Goal: Task Accomplishment & Management: Use online tool/utility

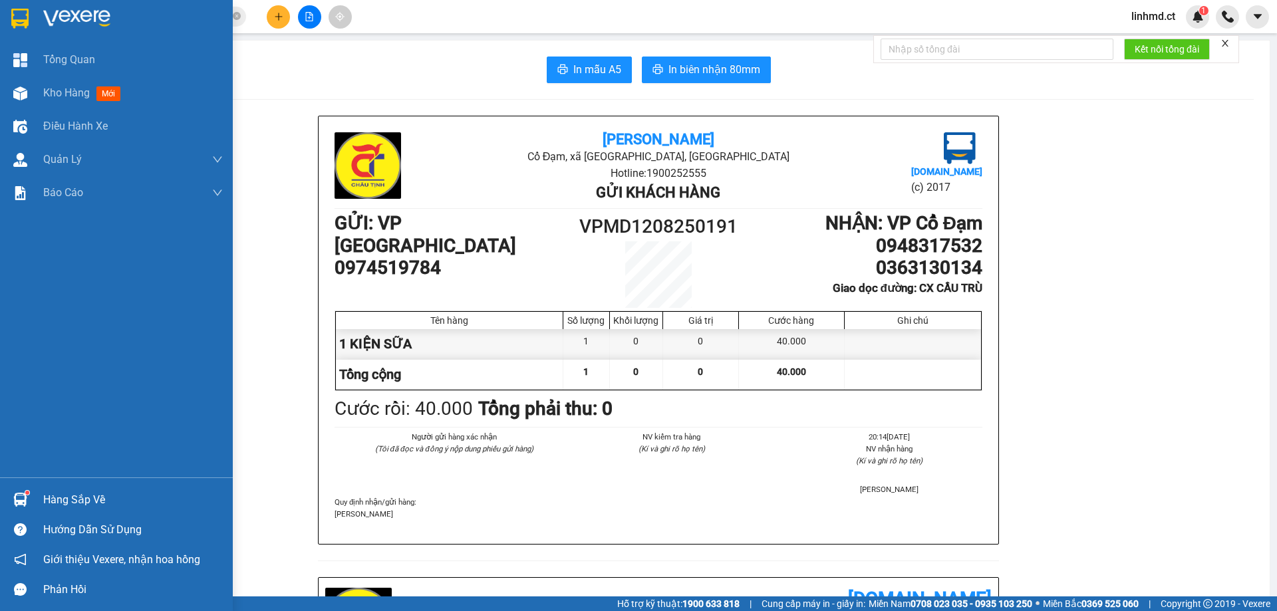
click at [25, 89] on img at bounding box center [20, 93] width 14 height 14
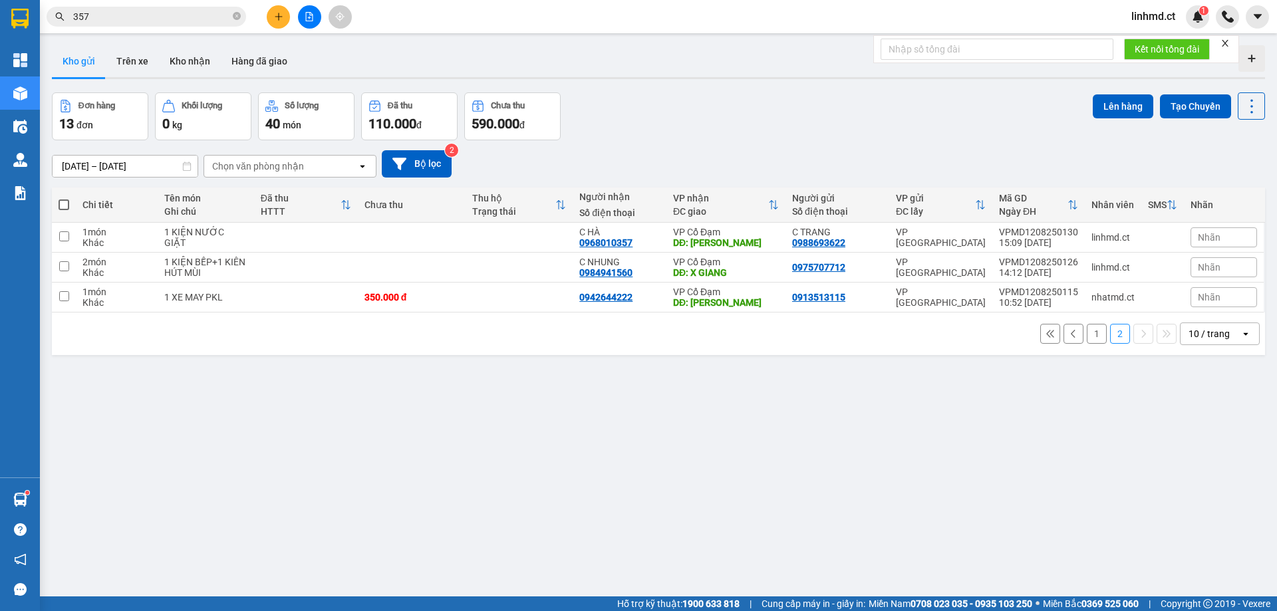
click at [65, 204] on span at bounding box center [64, 205] width 11 height 11
click at [64, 198] on input "checkbox" at bounding box center [64, 198] width 0 height 0
checkbox input "true"
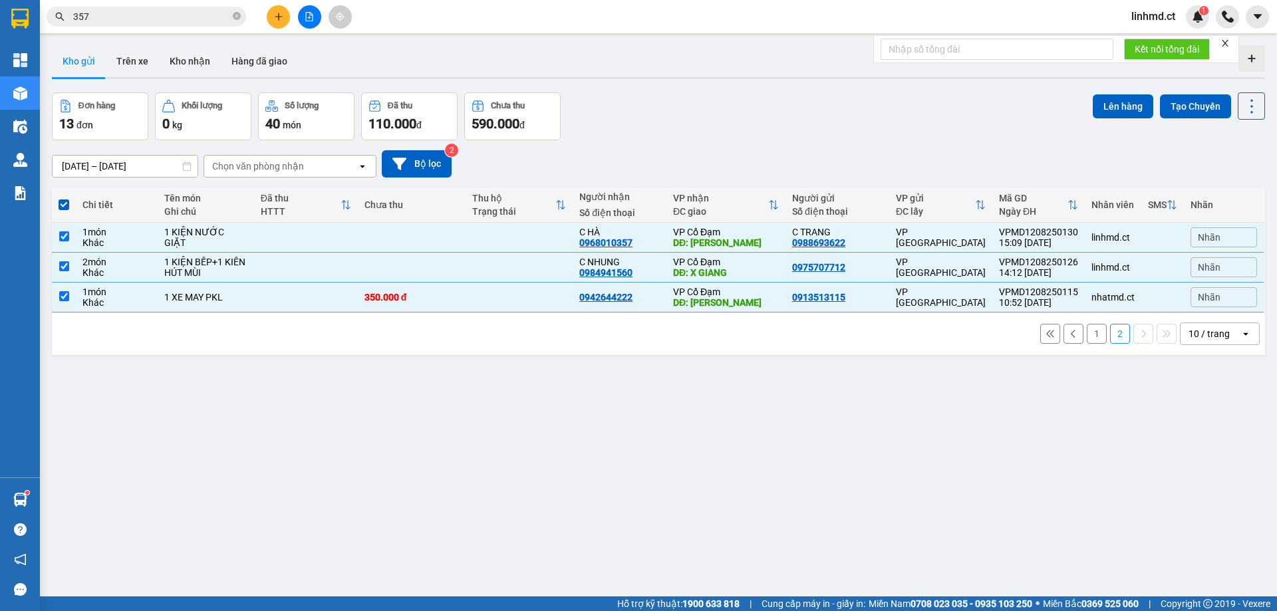
click at [87, 64] on button "Kho gửi" at bounding box center [79, 61] width 54 height 32
click at [1124, 104] on button "Lên hàng" at bounding box center [1123, 106] width 61 height 24
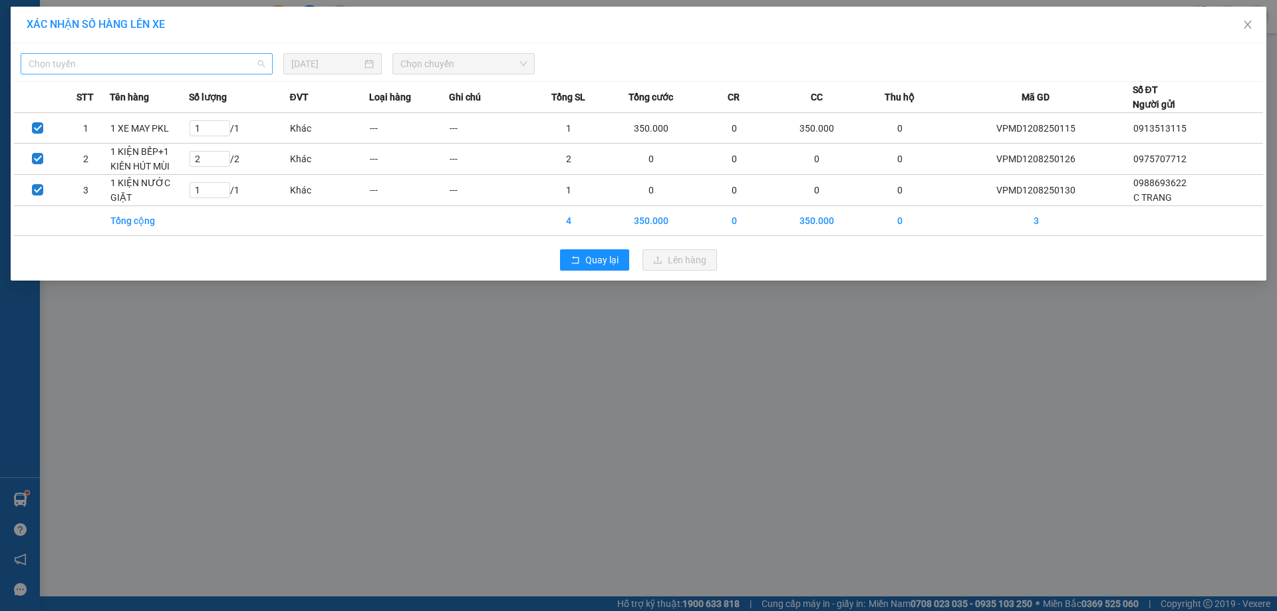
click at [173, 59] on span "Chọn tuyến" at bounding box center [147, 64] width 236 height 20
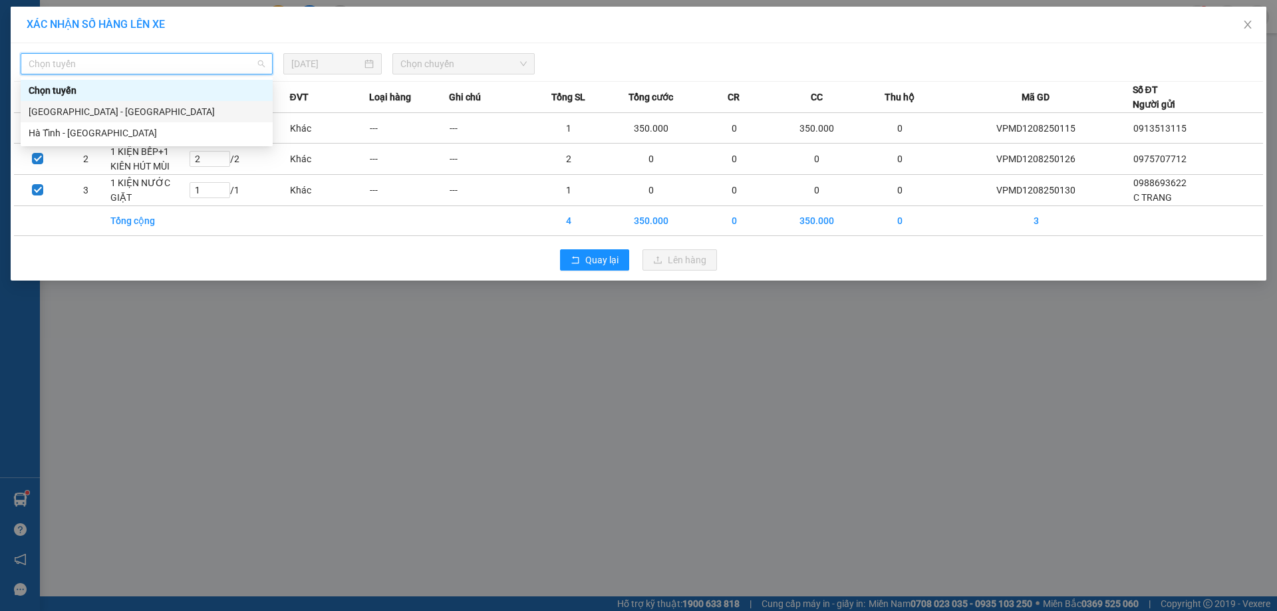
click at [151, 108] on div "[GEOGRAPHIC_DATA] - [GEOGRAPHIC_DATA]" at bounding box center [147, 111] width 236 height 15
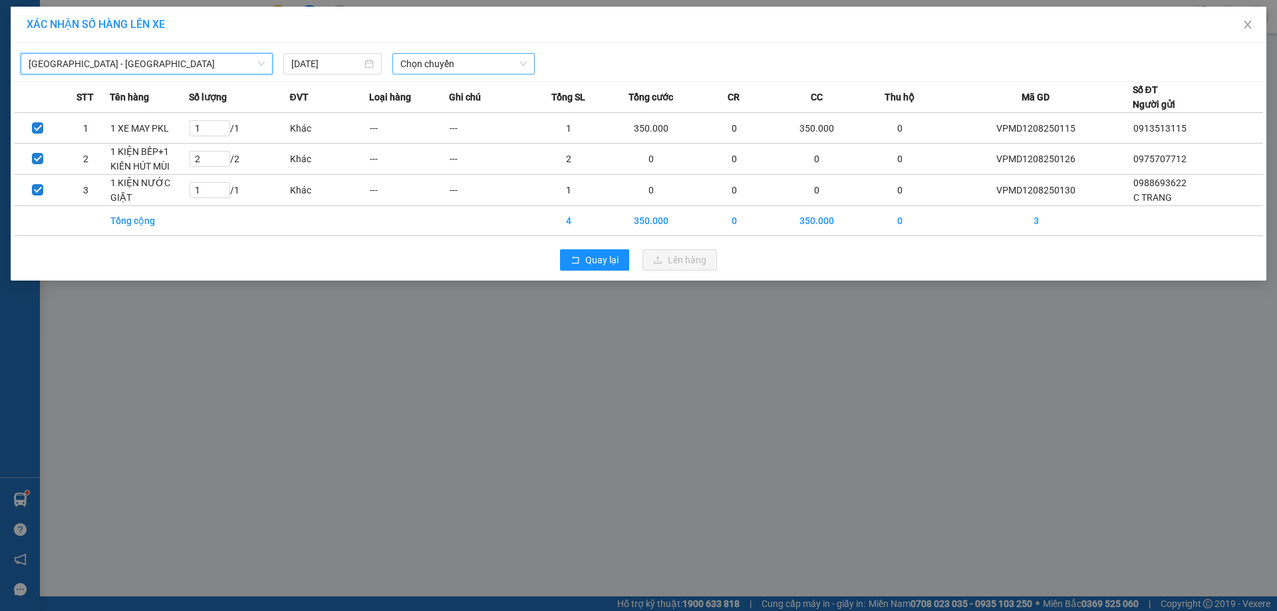
click at [395, 63] on div "Chọn chuyến" at bounding box center [464, 63] width 142 height 21
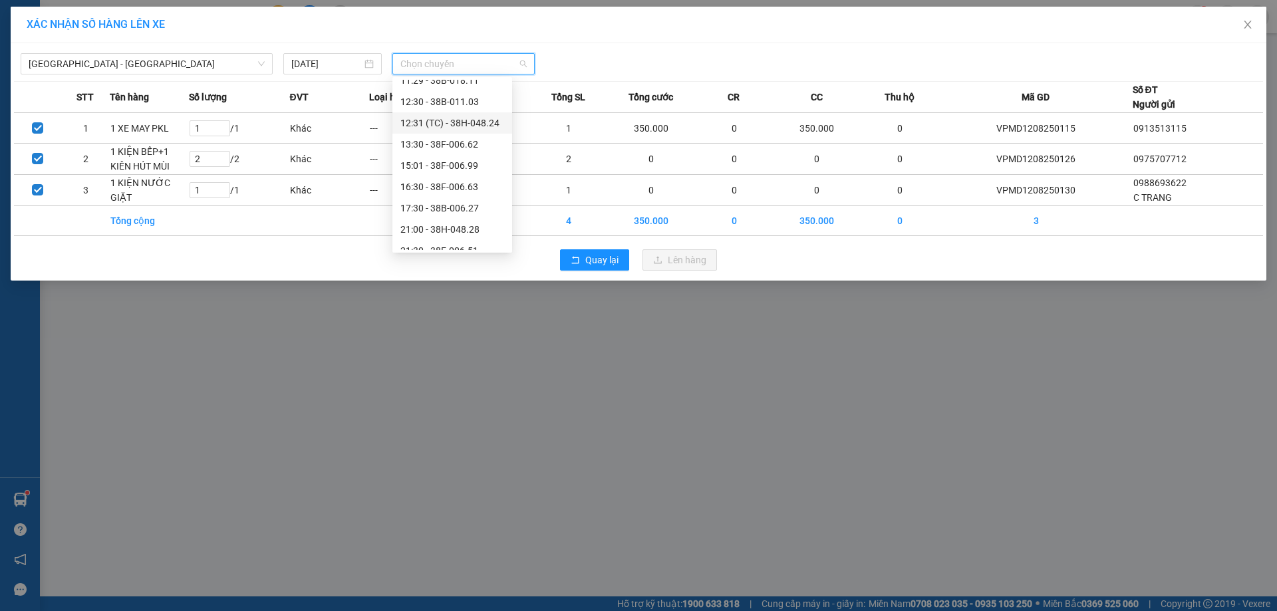
scroll to position [85, 0]
click at [446, 215] on div "21:30 - 38F-006.51" at bounding box center [453, 218] width 104 height 15
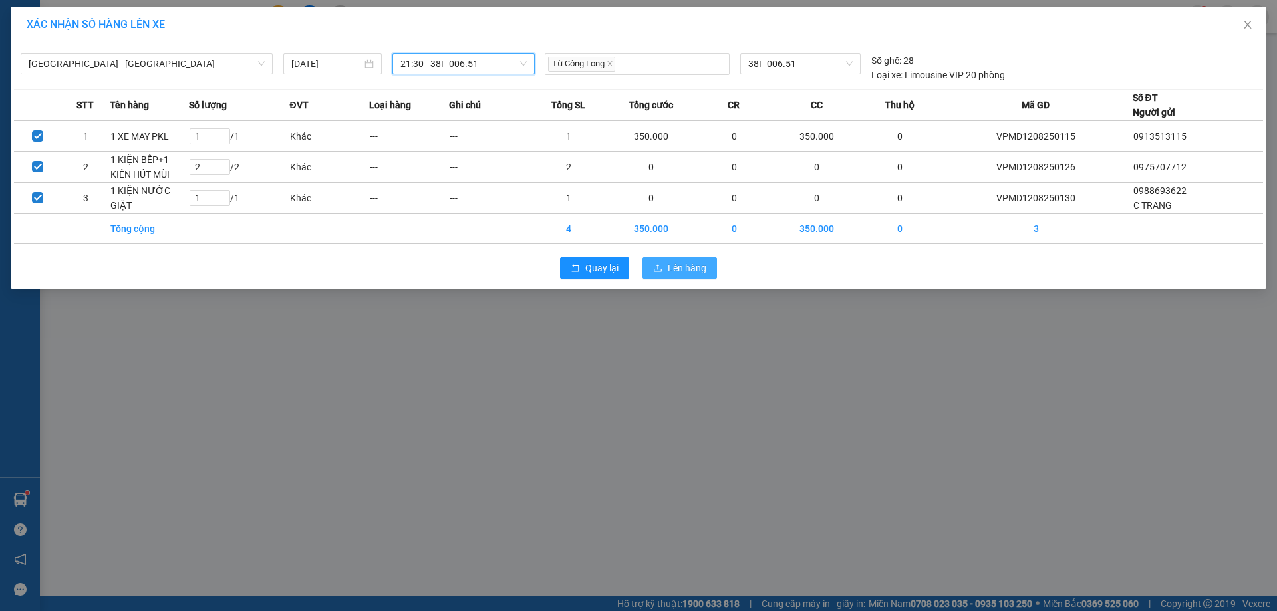
click at [669, 265] on span "Lên hàng" at bounding box center [687, 268] width 39 height 15
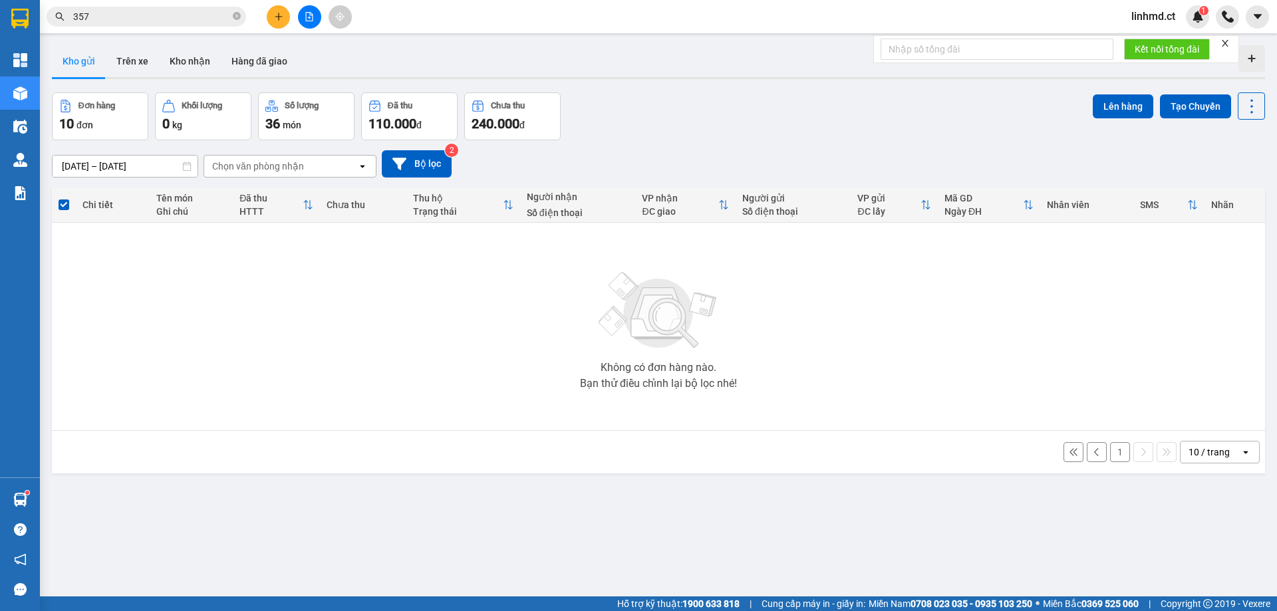
click at [1110, 444] on button "1" at bounding box center [1120, 452] width 20 height 20
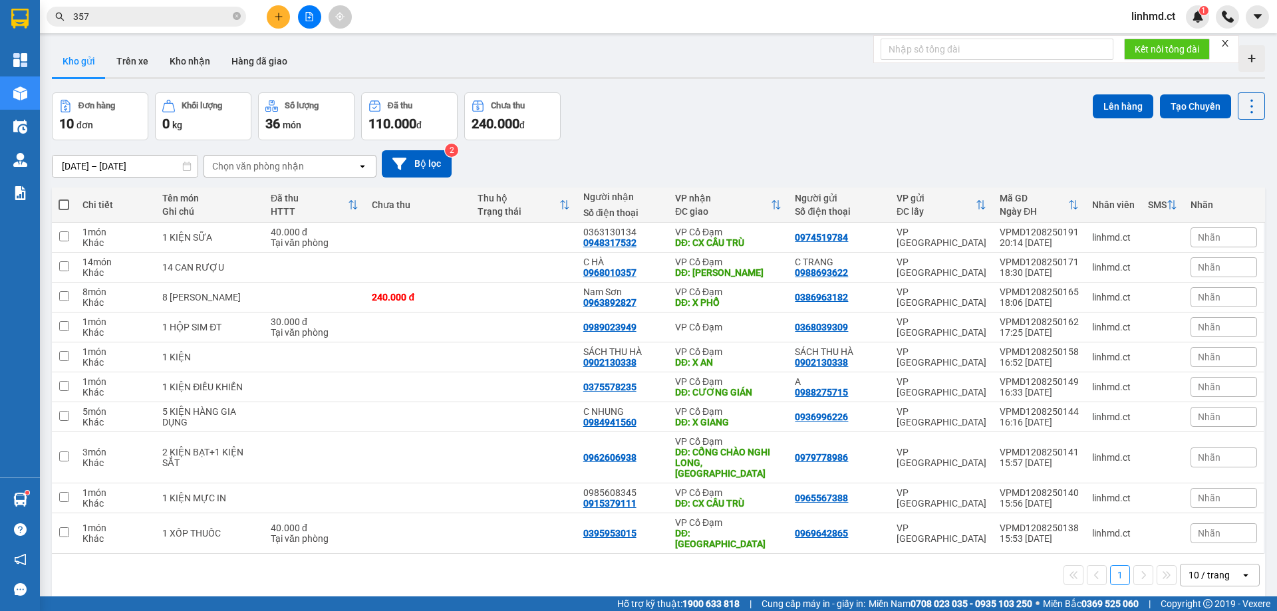
click at [62, 203] on span at bounding box center [64, 205] width 11 height 11
click at [64, 198] on input "checkbox" at bounding box center [64, 198] width 0 height 0
checkbox input "true"
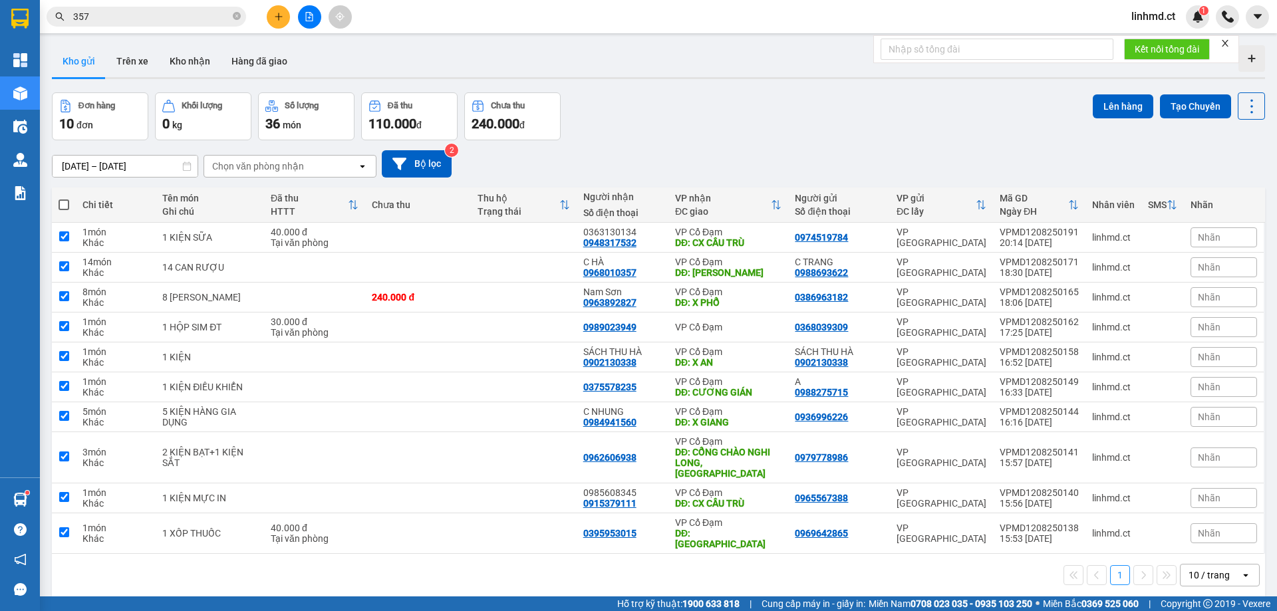
checkbox input "true"
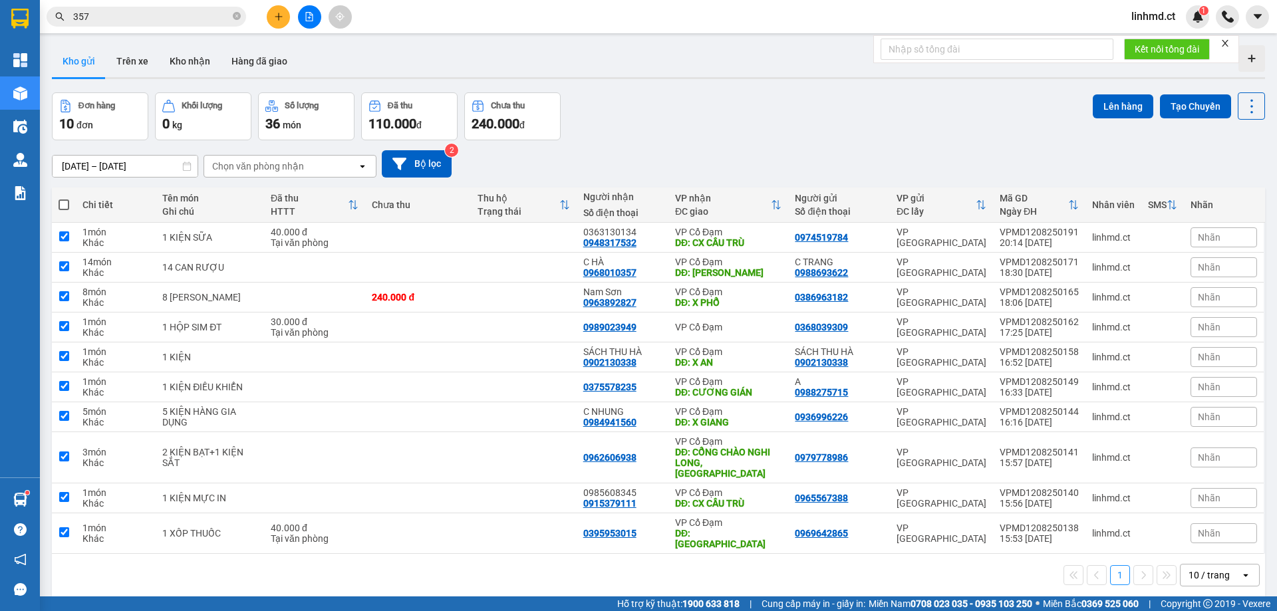
checkbox input "true"
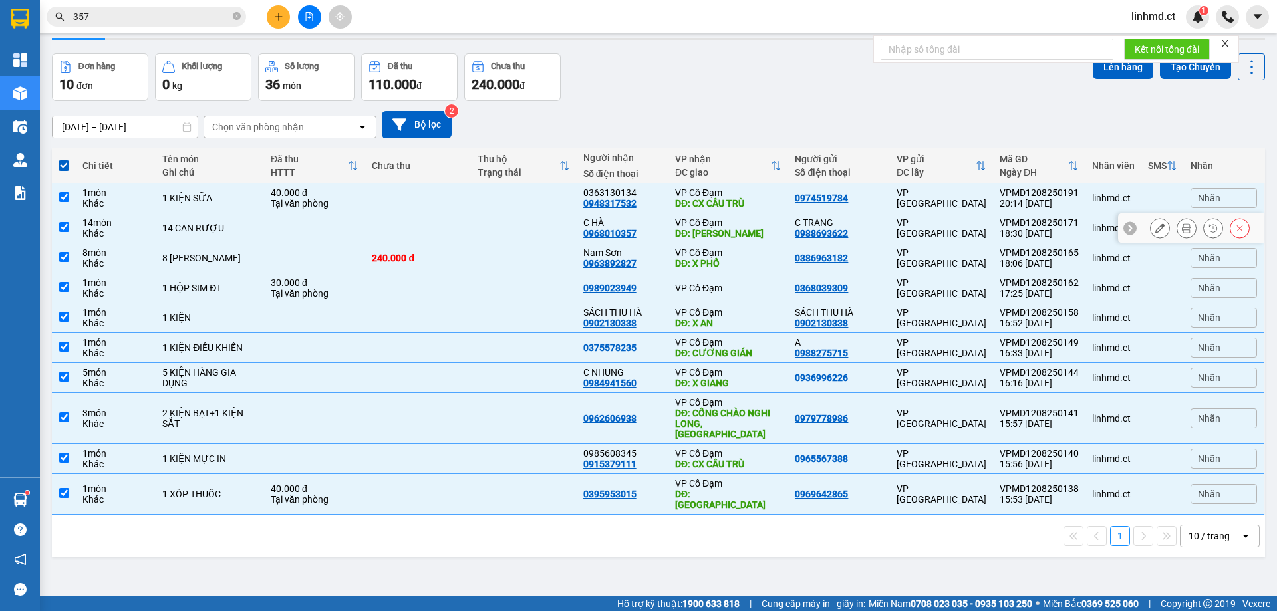
scroll to position [61, 0]
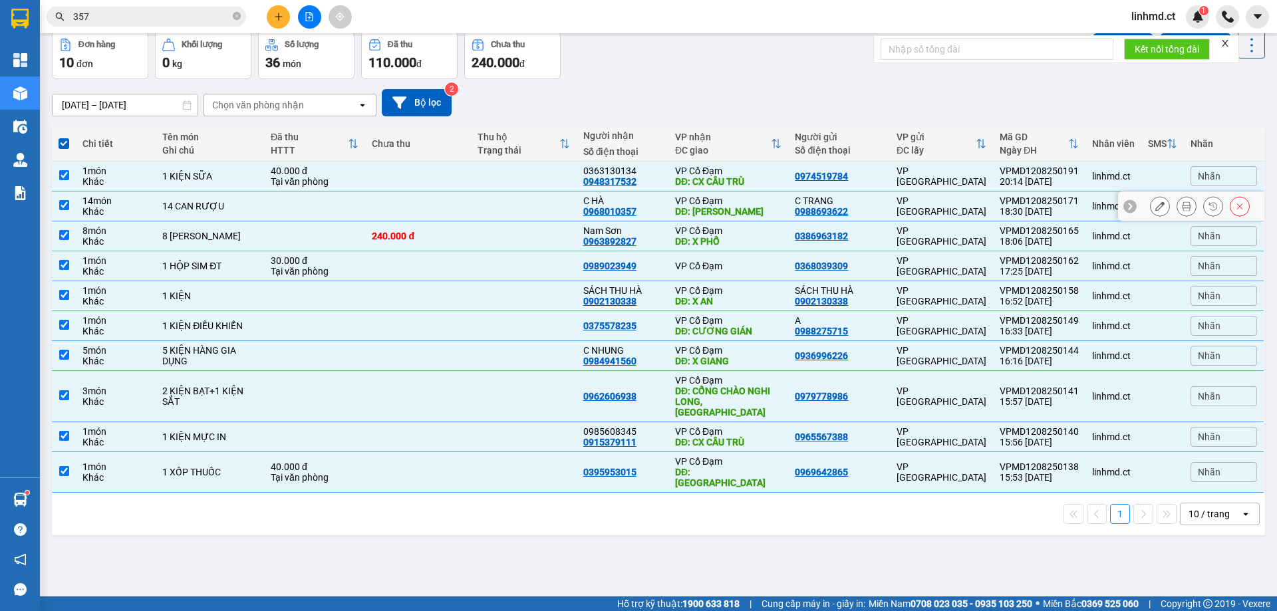
click at [67, 206] on input "checkbox" at bounding box center [64, 205] width 10 height 10
checkbox input "false"
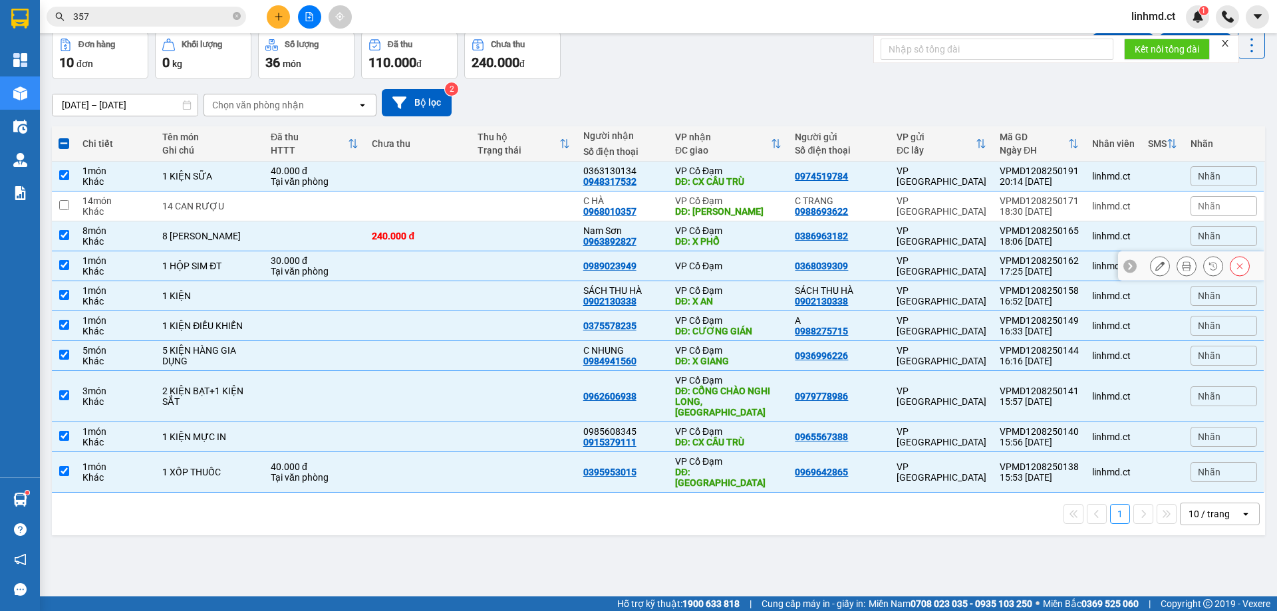
click at [59, 269] on input "checkbox" at bounding box center [64, 265] width 10 height 10
checkbox input "false"
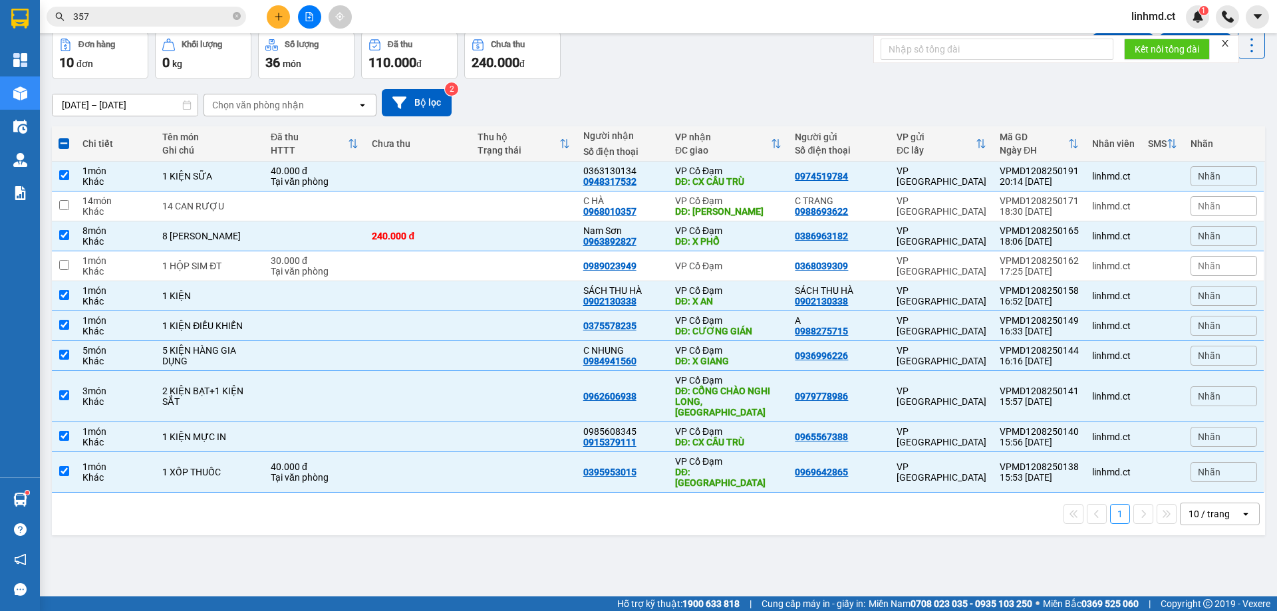
click at [637, 68] on div "Đơn hàng 10 đơn Khối lượng 0 kg Số lượng 36 món Đã thu 110.000 đ Chưa thu 240.0…" at bounding box center [659, 55] width 1214 height 48
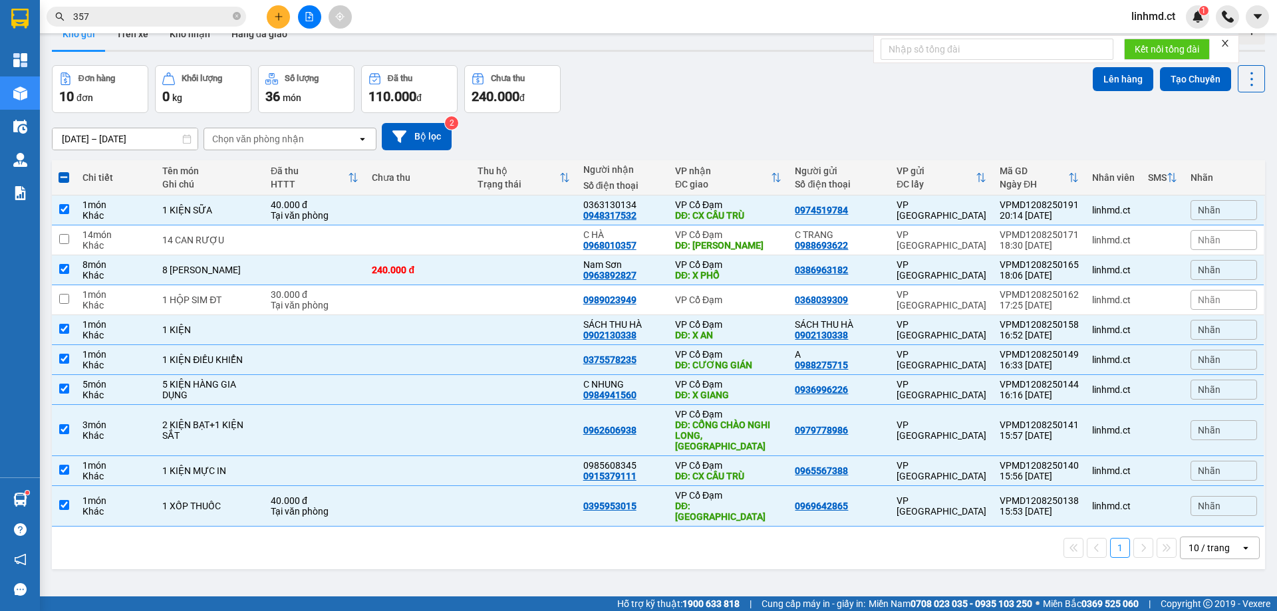
scroll to position [0, 0]
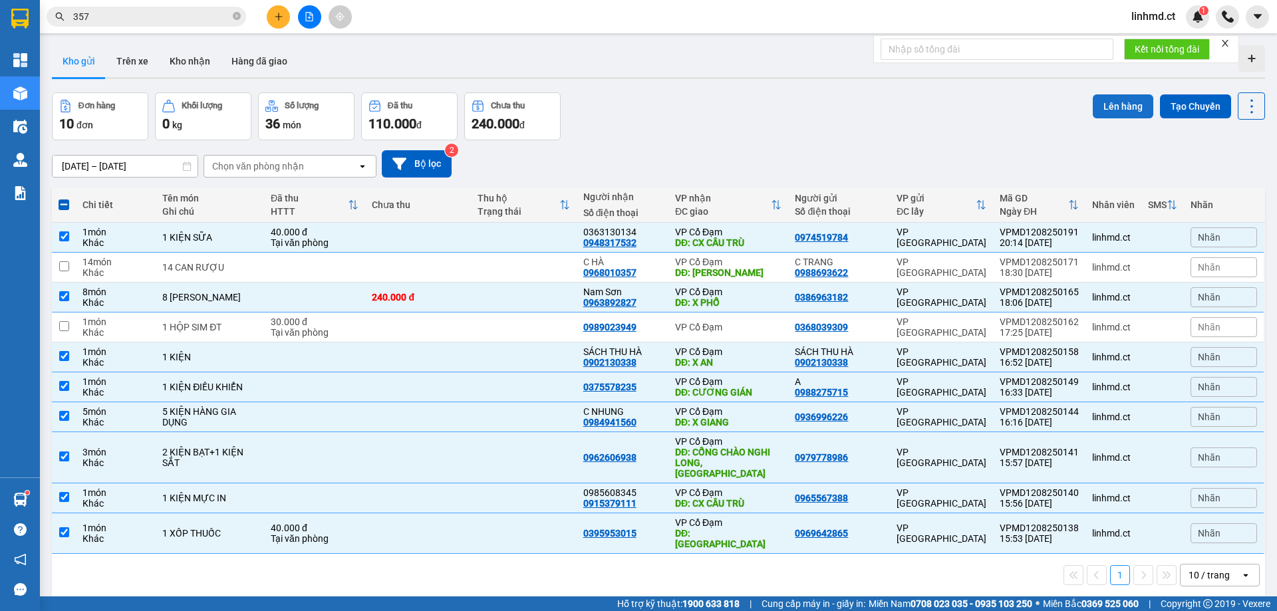
click at [1100, 104] on button "Lên hàng" at bounding box center [1123, 106] width 61 height 24
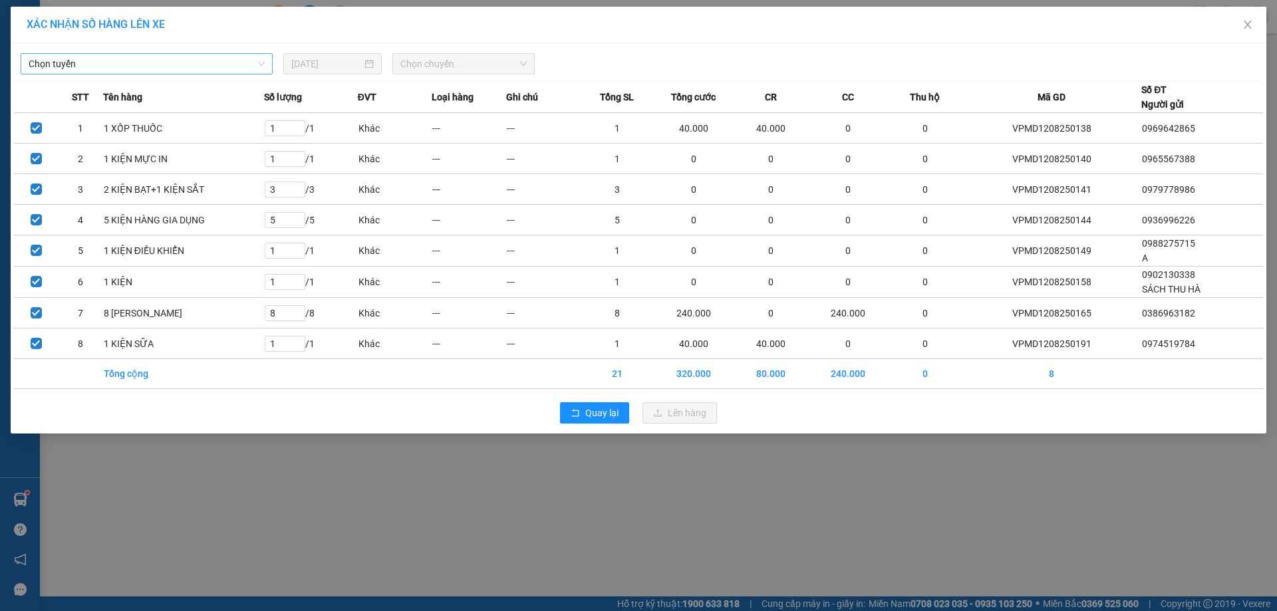
click at [130, 62] on span "Chọn tuyến" at bounding box center [147, 64] width 236 height 20
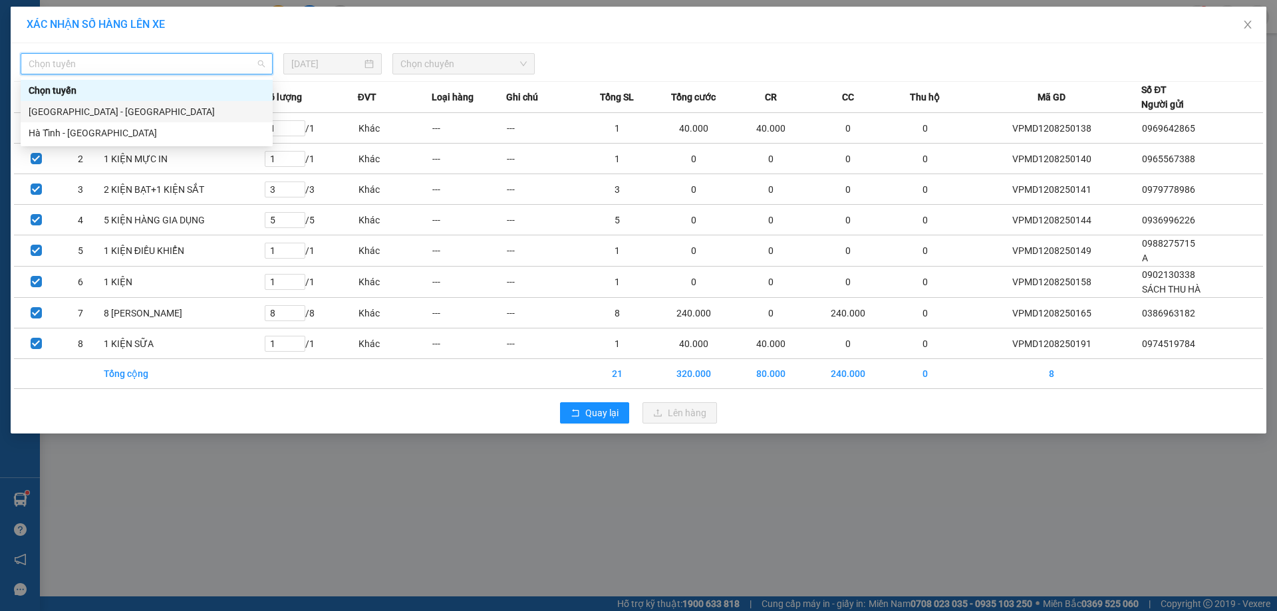
click at [187, 110] on div "[GEOGRAPHIC_DATA] - [GEOGRAPHIC_DATA]" at bounding box center [147, 111] width 236 height 15
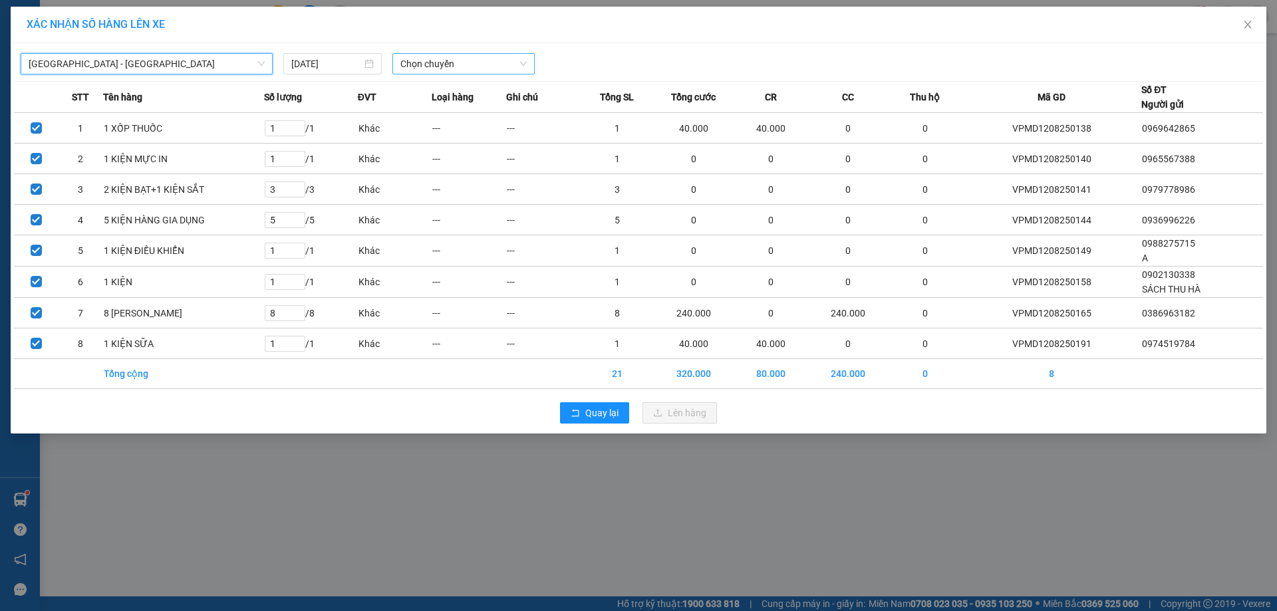
click at [468, 65] on span "Chọn chuyến" at bounding box center [464, 64] width 126 height 20
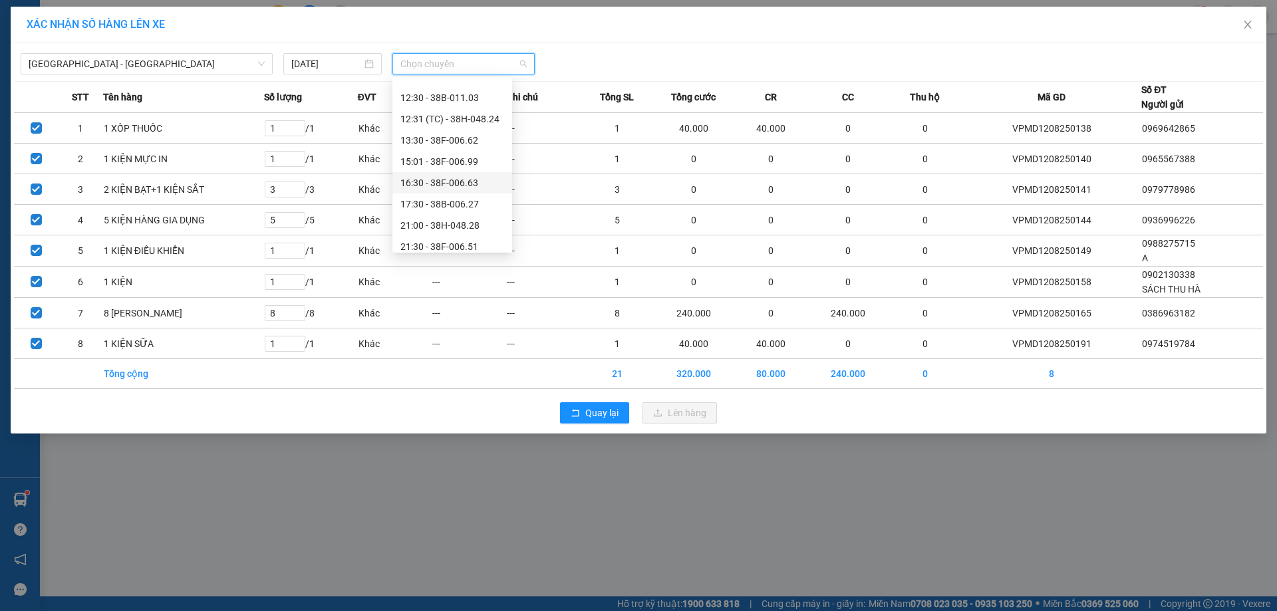
scroll to position [85, 0]
click at [453, 220] on div "21:30 - 38F-006.51" at bounding box center [453, 218] width 104 height 15
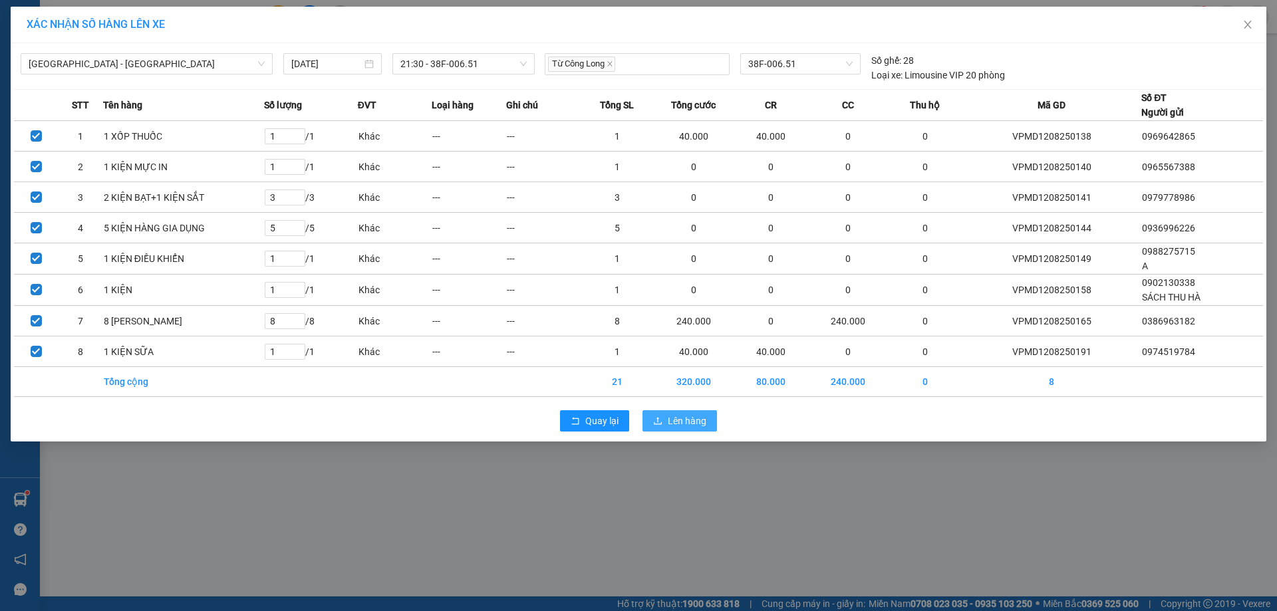
click at [689, 424] on span "Lên hàng" at bounding box center [687, 421] width 39 height 15
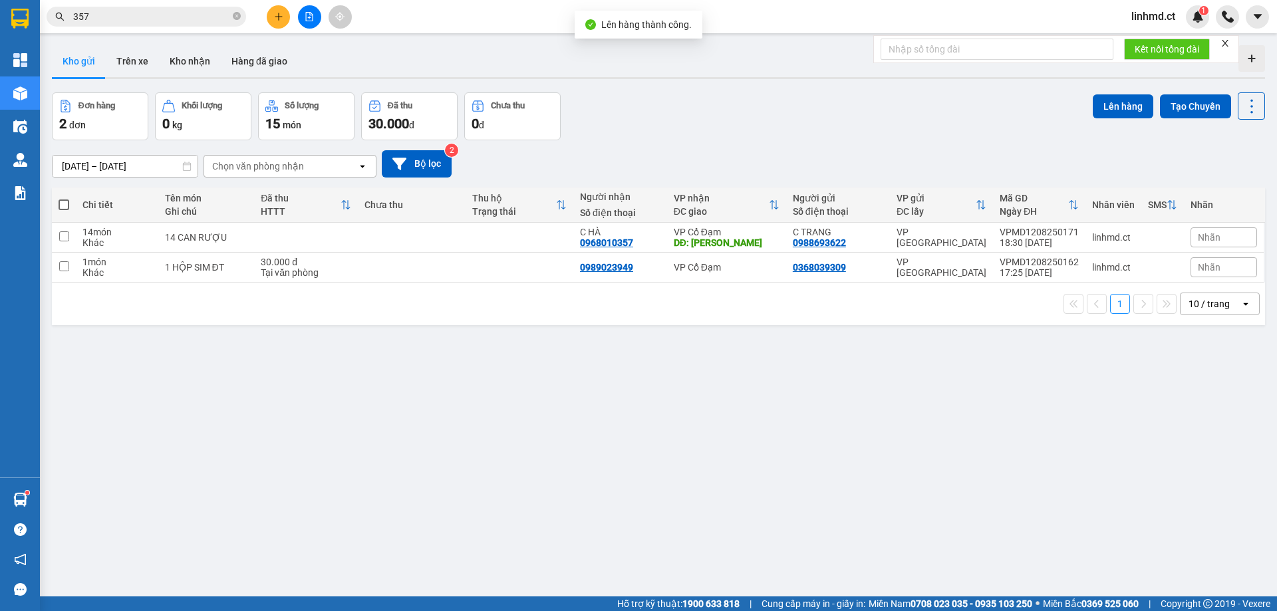
click at [62, 202] on span at bounding box center [64, 205] width 11 height 11
click at [64, 198] on input "checkbox" at bounding box center [64, 198] width 0 height 0
checkbox input "true"
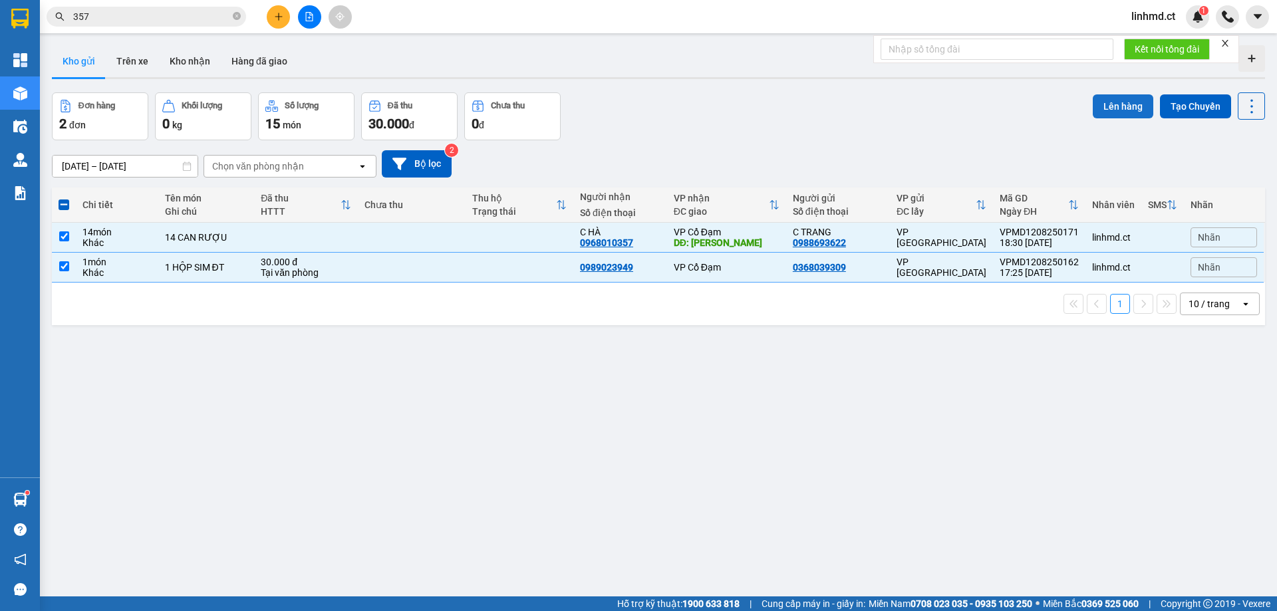
click at [1106, 104] on button "Lên hàng" at bounding box center [1123, 106] width 61 height 24
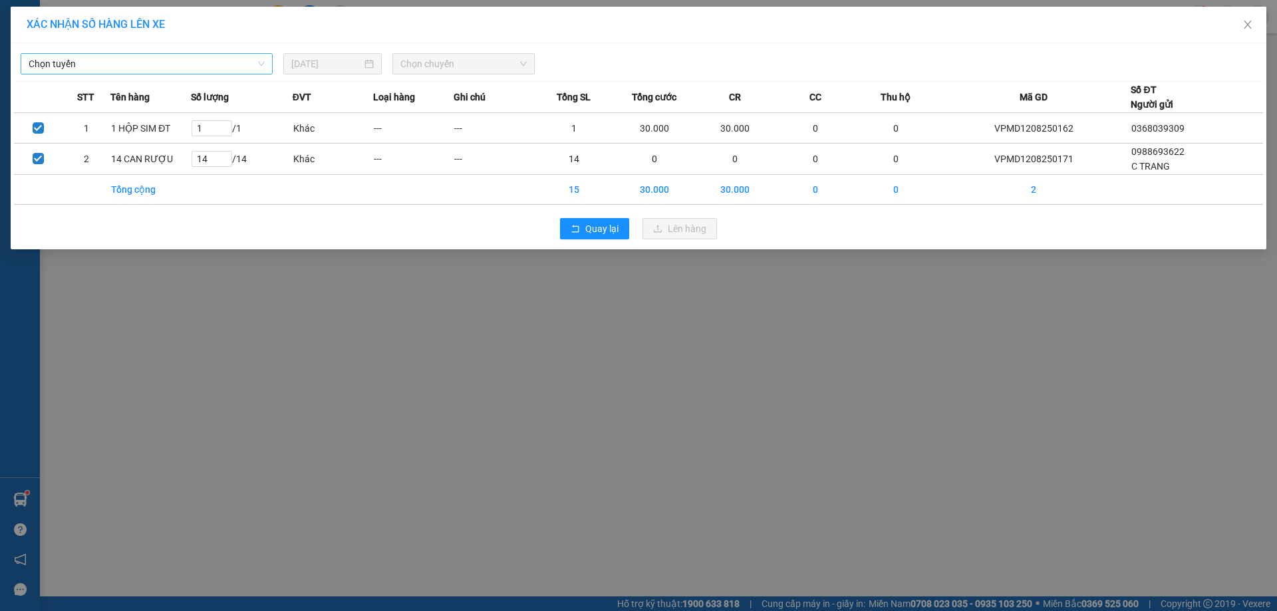
click at [223, 66] on span "Chọn tuyến" at bounding box center [147, 64] width 236 height 20
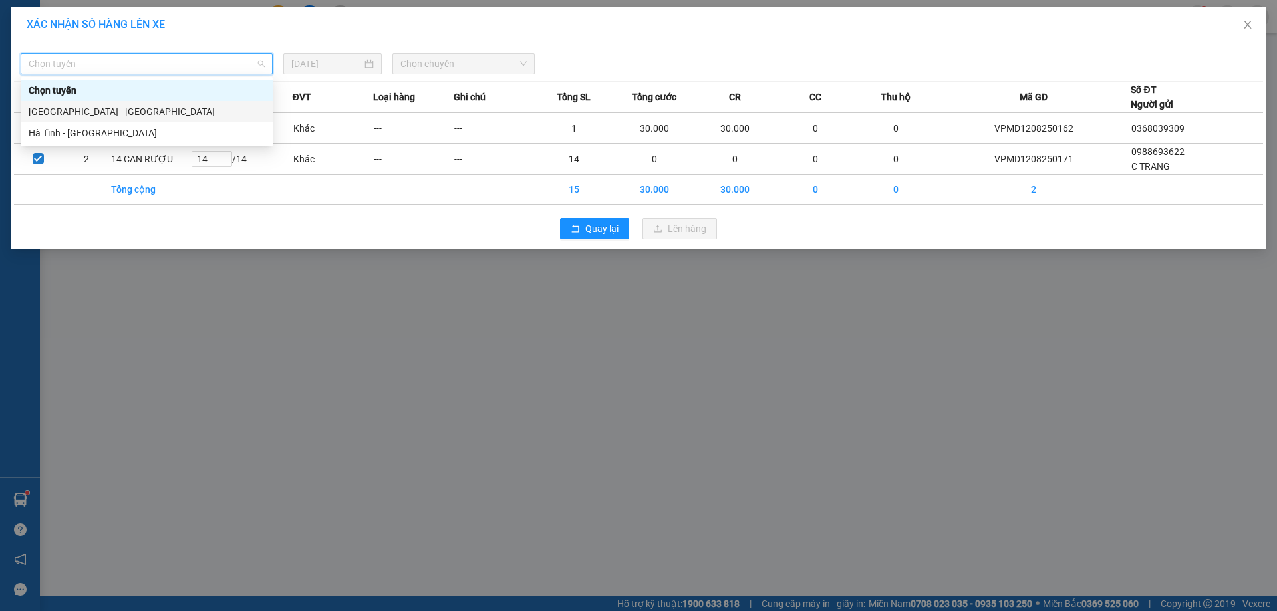
click at [185, 110] on div "[GEOGRAPHIC_DATA] - [GEOGRAPHIC_DATA]" at bounding box center [147, 111] width 236 height 15
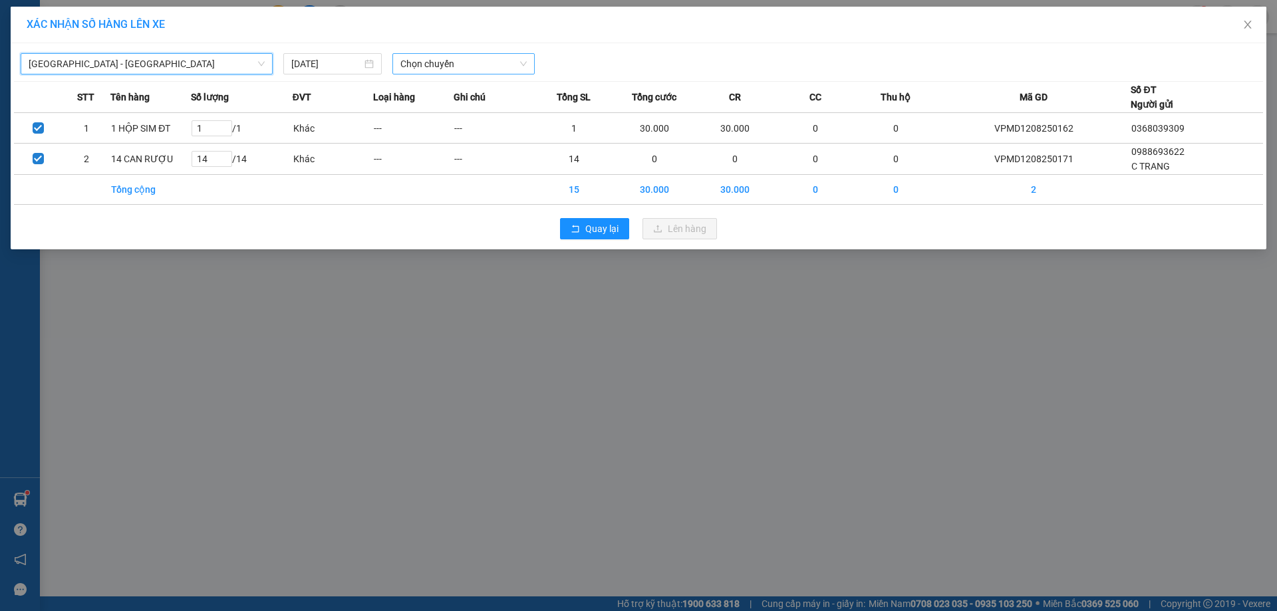
click at [467, 71] on span "Chọn chuyến" at bounding box center [464, 64] width 126 height 20
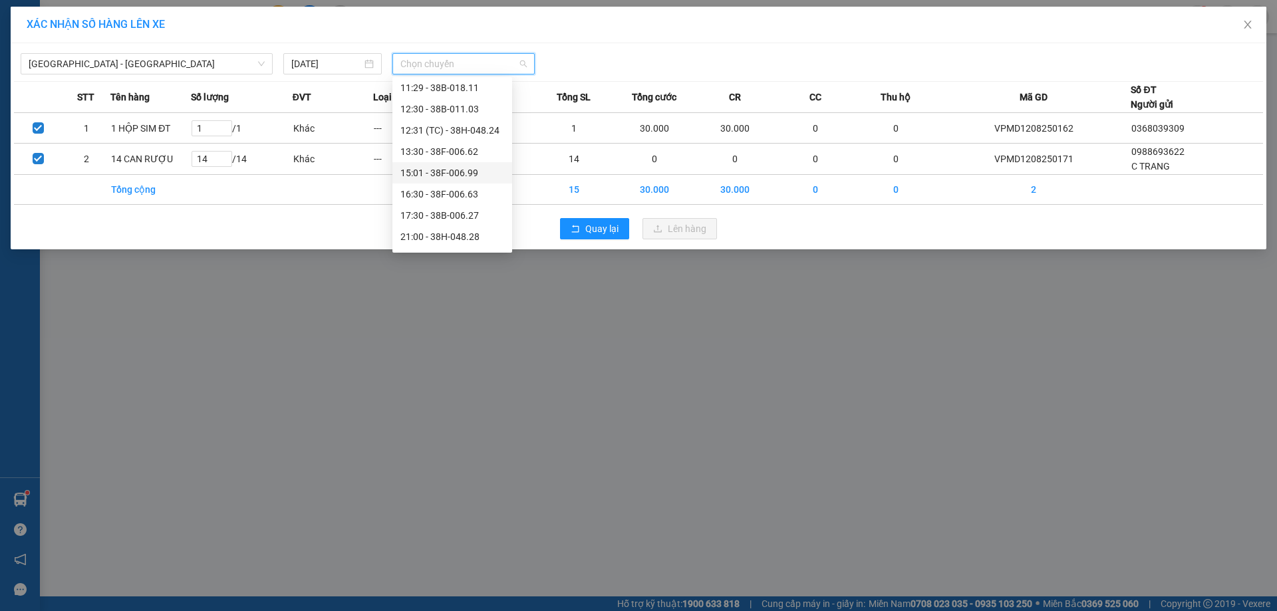
scroll to position [85, 0]
click at [455, 239] on div "21:45 - 38H-024.49" at bounding box center [453, 239] width 104 height 15
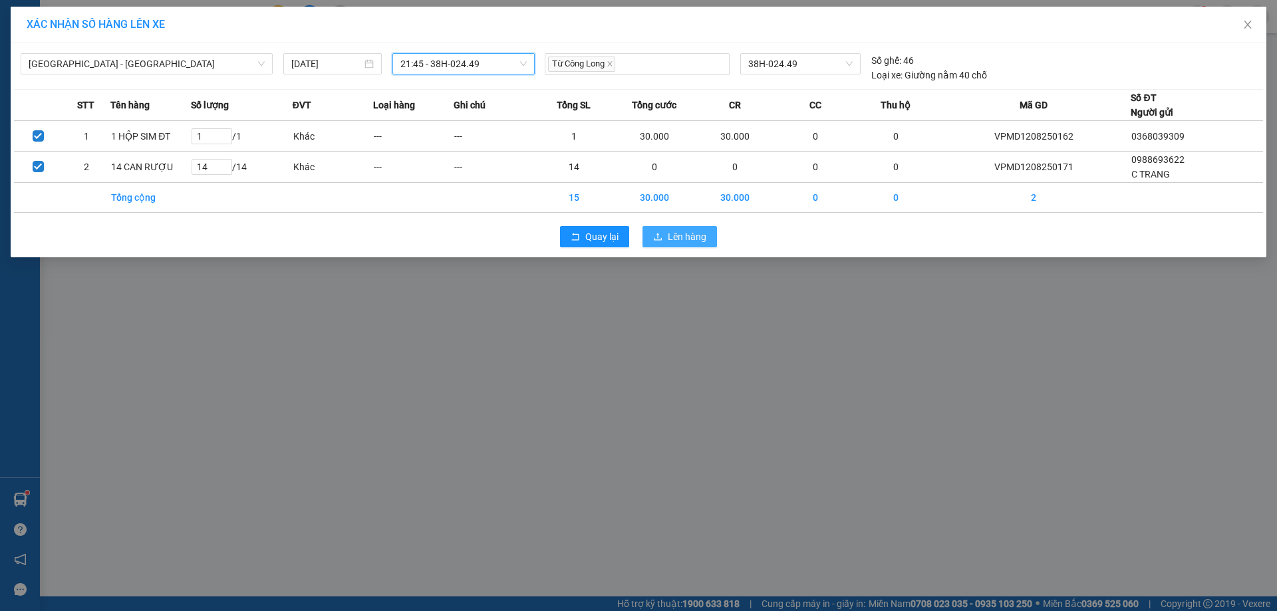
click at [647, 236] on button "Lên hàng" at bounding box center [680, 236] width 75 height 21
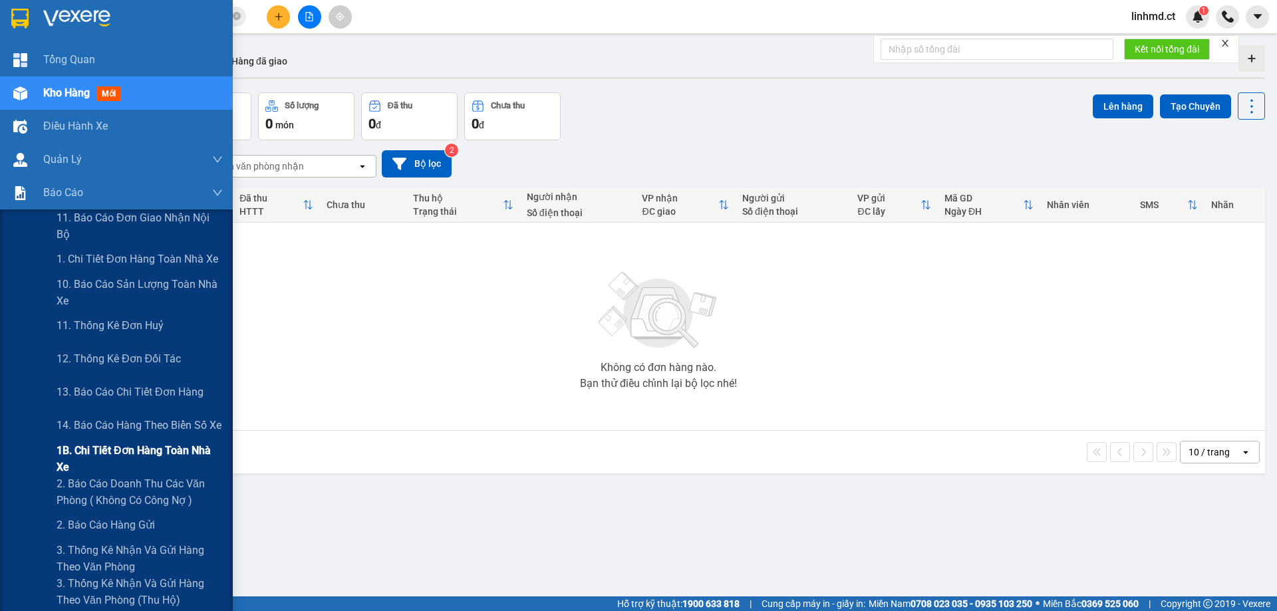
click at [84, 448] on span "1B. Chi tiết đơn hàng toàn nhà xe" at bounding box center [140, 458] width 166 height 33
